Goal: Navigation & Orientation: Go to known website

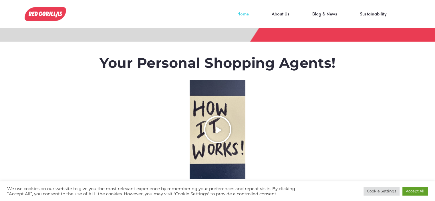
click at [218, 129] on icon "Play Video about RedGorillas How it Works" at bounding box center [217, 129] width 29 height 29
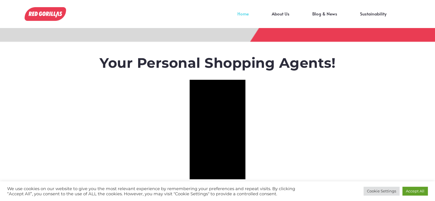
click at [246, 14] on link "Home" at bounding box center [243, 18] width 34 height 9
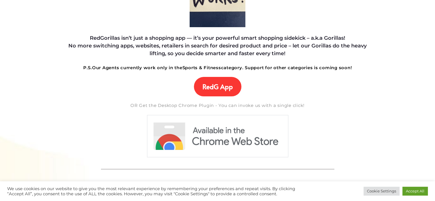
scroll to position [153, 0]
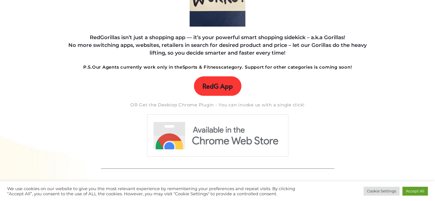
click at [208, 87] on span "RedG App" at bounding box center [217, 86] width 30 height 8
